Goal: Information Seeking & Learning: Check status

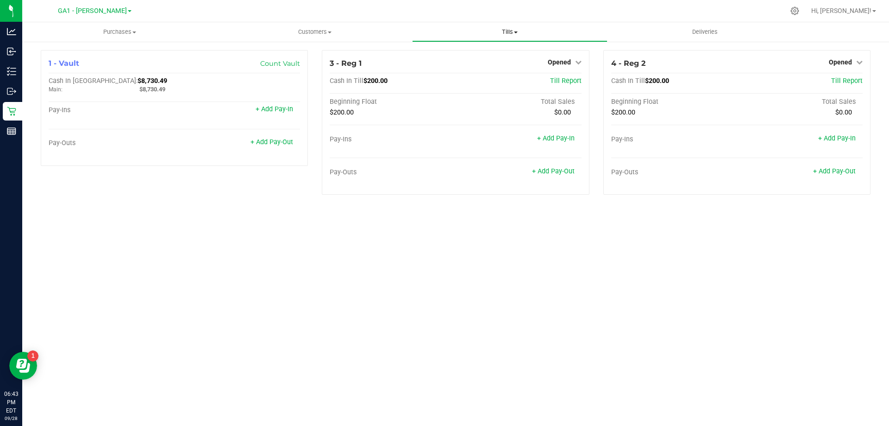
click at [504, 36] on span "Tills" at bounding box center [510, 32] width 194 height 8
click at [476, 56] on li "Manage tills" at bounding box center [509, 55] width 195 height 11
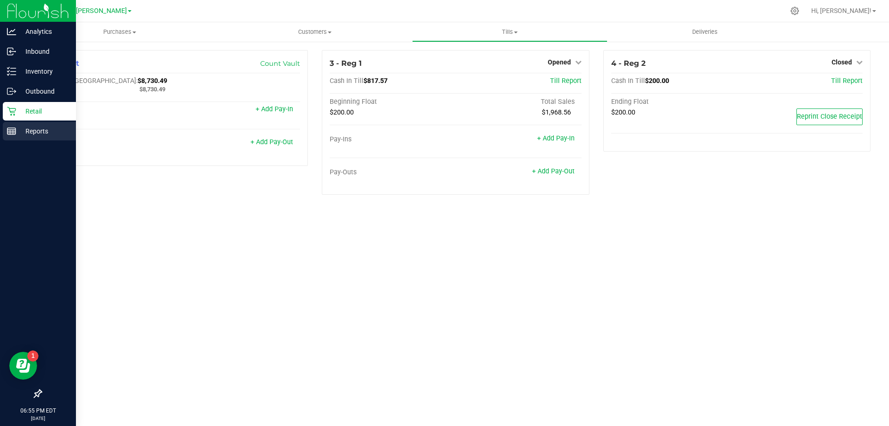
click at [28, 129] on p "Reports" at bounding box center [44, 131] width 56 height 11
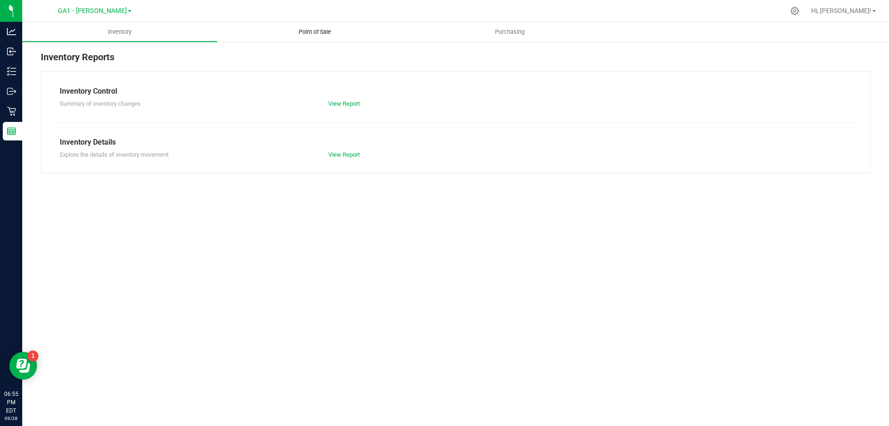
click at [322, 29] on span "Point of Sale" at bounding box center [314, 32] width 57 height 8
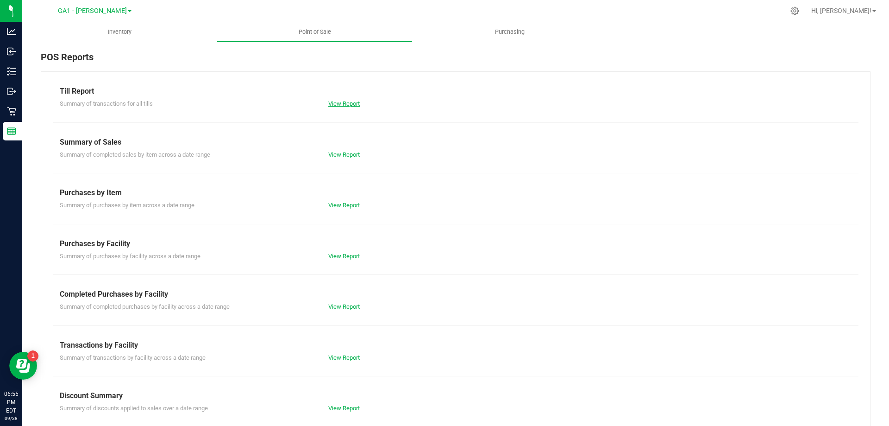
click at [352, 107] on link "View Report" at bounding box center [344, 103] width 32 height 7
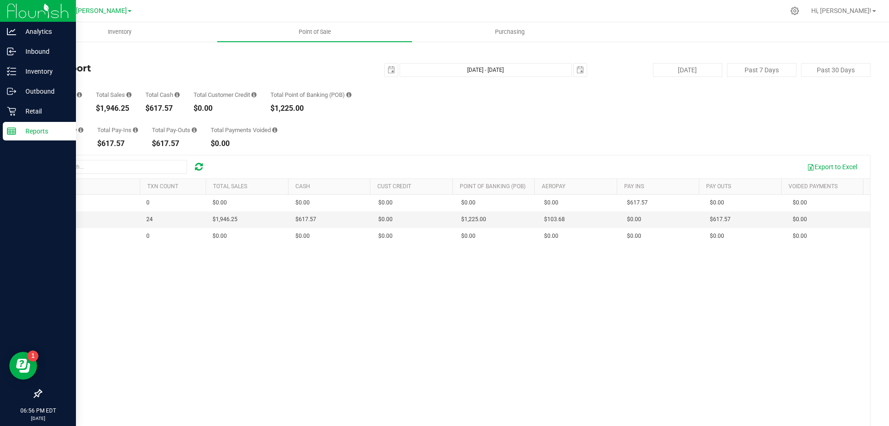
click at [25, 15] on img at bounding box center [38, 11] width 62 height 22
